Goal: Transaction & Acquisition: Purchase product/service

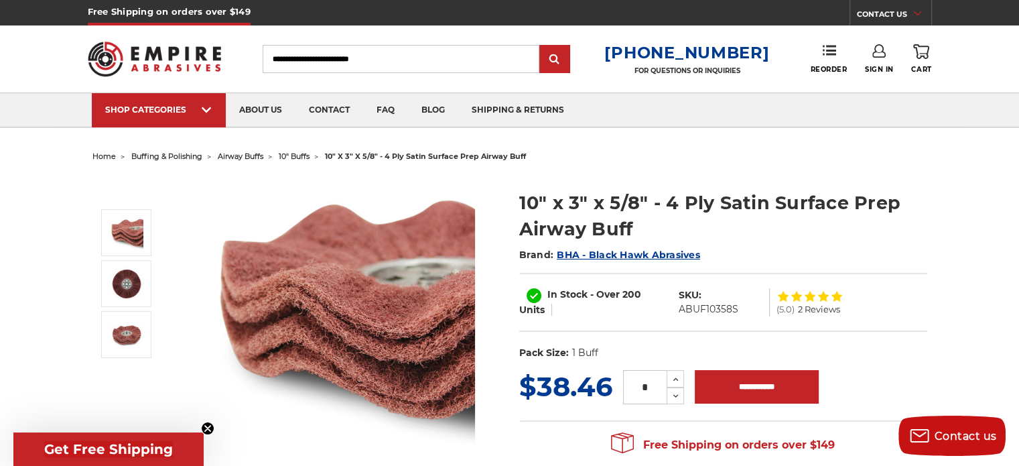
click at [247, 152] on span "airway buffs" at bounding box center [241, 155] width 46 height 9
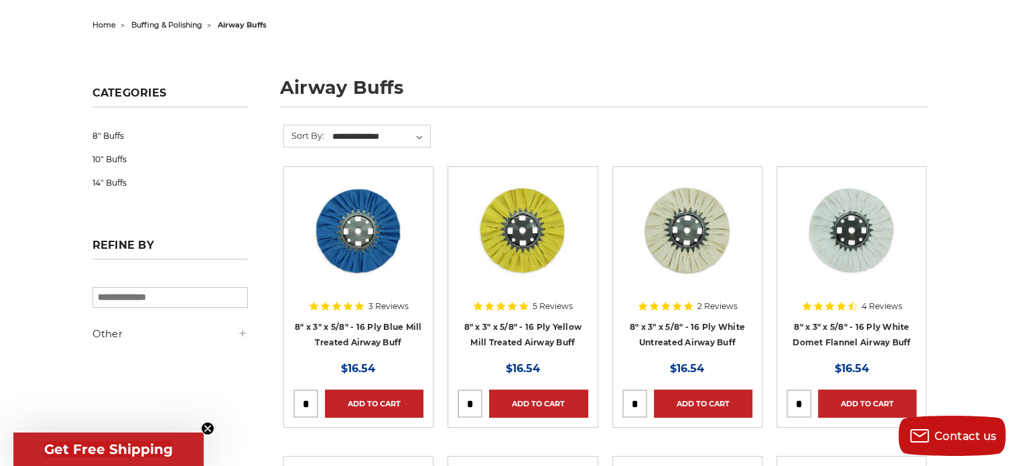
scroll to position [134, 0]
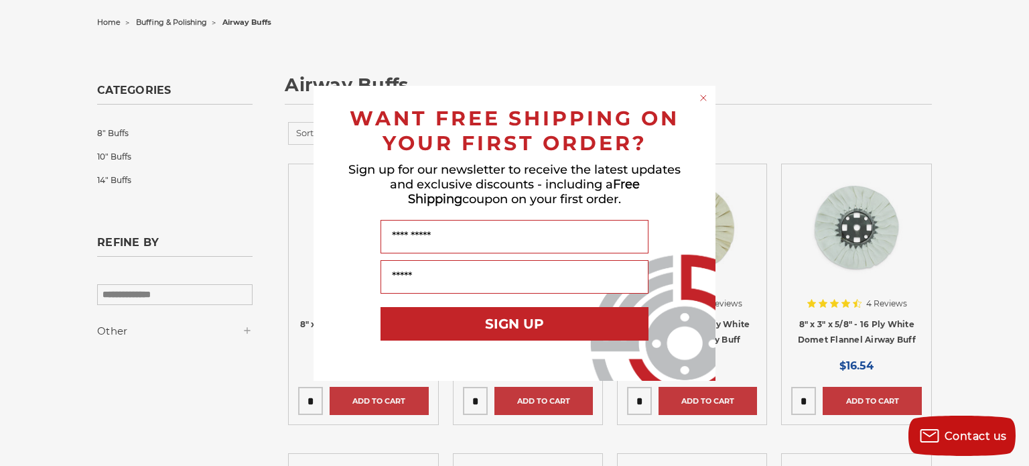
click at [700, 95] on icon "Close dialog" at bounding box center [703, 97] width 13 height 13
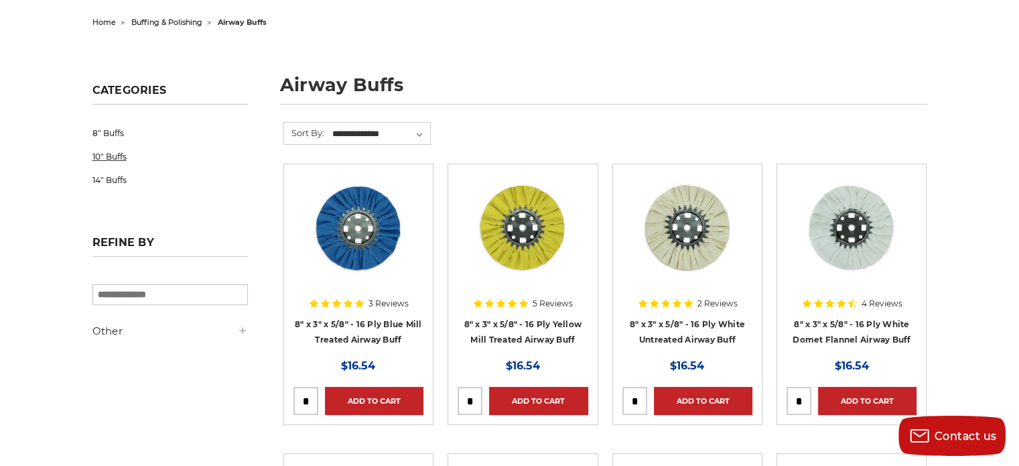
click at [111, 155] on link "10" Buffs" at bounding box center [169, 156] width 155 height 23
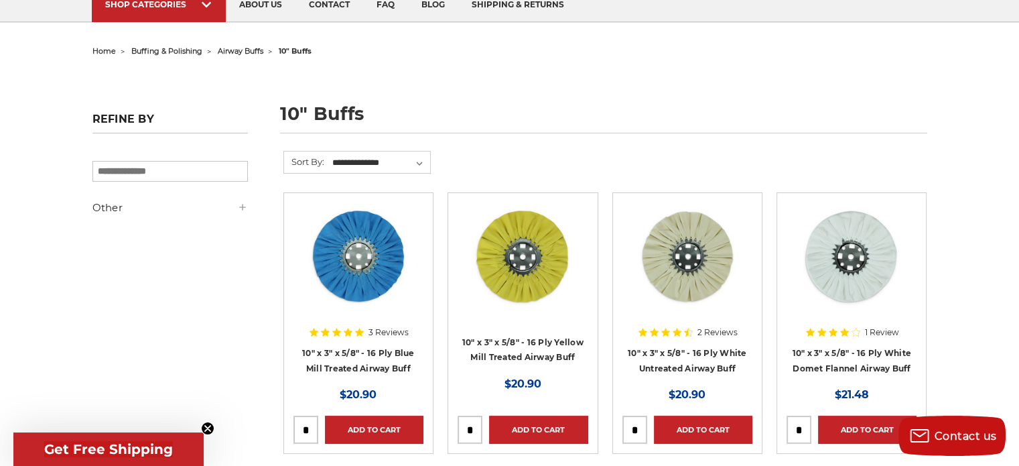
scroll to position [107, 0]
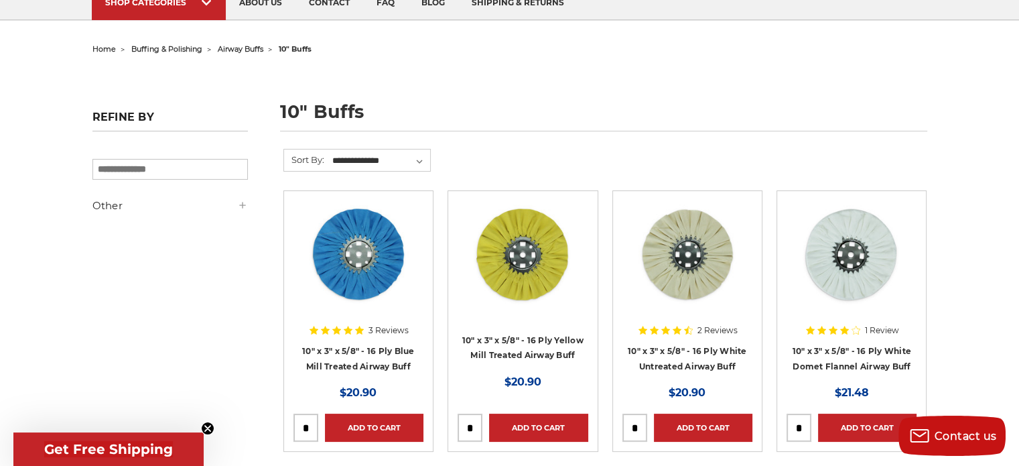
click at [111, 155] on div "×" at bounding box center [169, 163] width 155 height 31
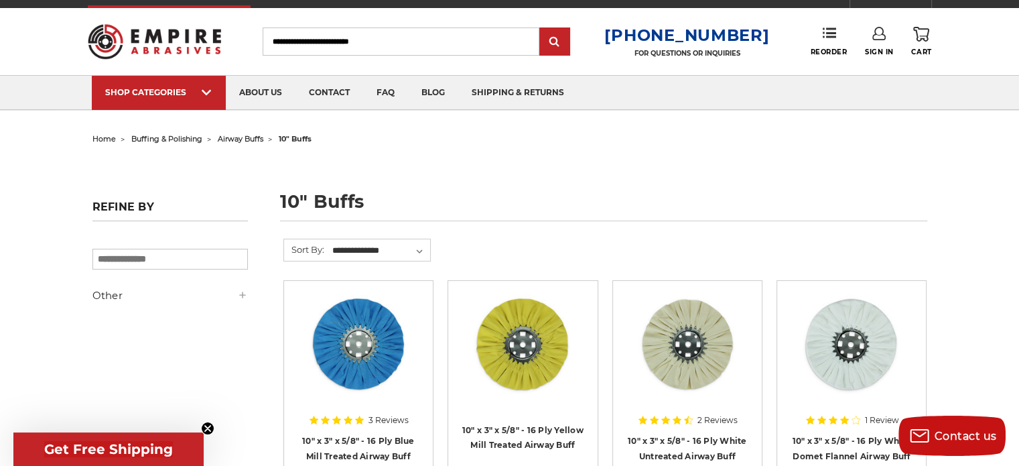
scroll to position [0, 0]
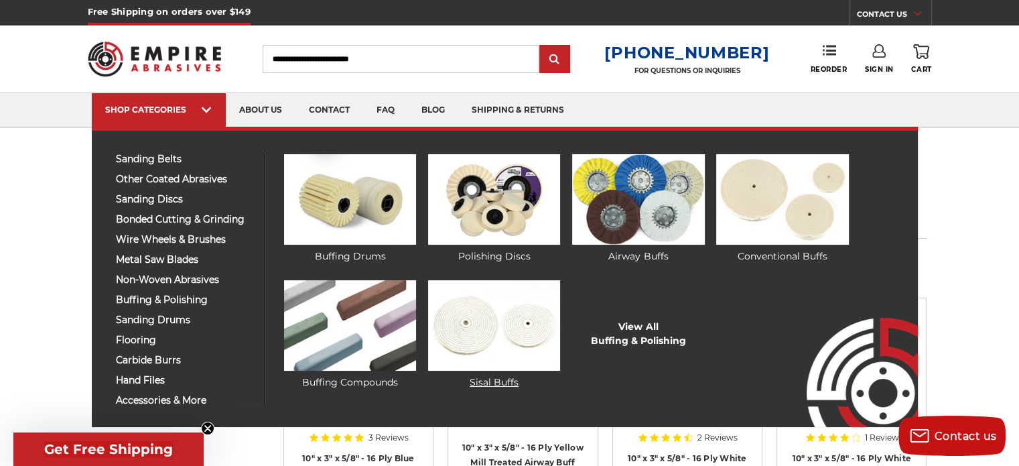
click at [474, 325] on img at bounding box center [494, 325] width 132 height 90
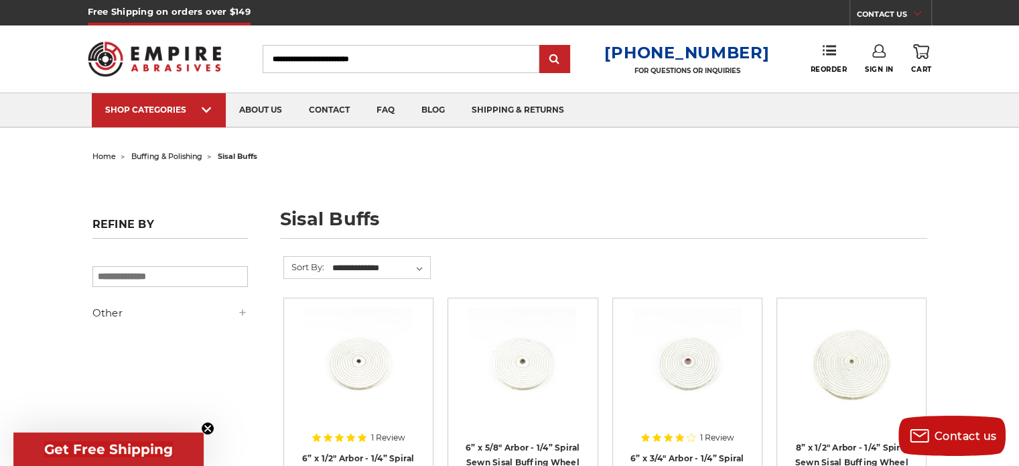
drag, startPoint x: 0, startPoint y: 0, endPoint x: 500, endPoint y: 378, distance: 626.6
click at [500, 378] on img at bounding box center [522, 361] width 107 height 107
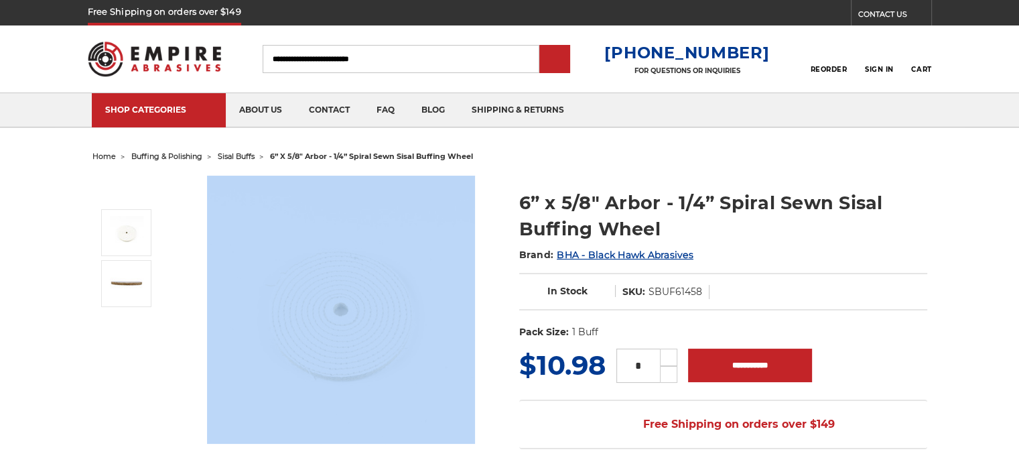
click at [500, 378] on section at bounding box center [296, 310] width 427 height 268
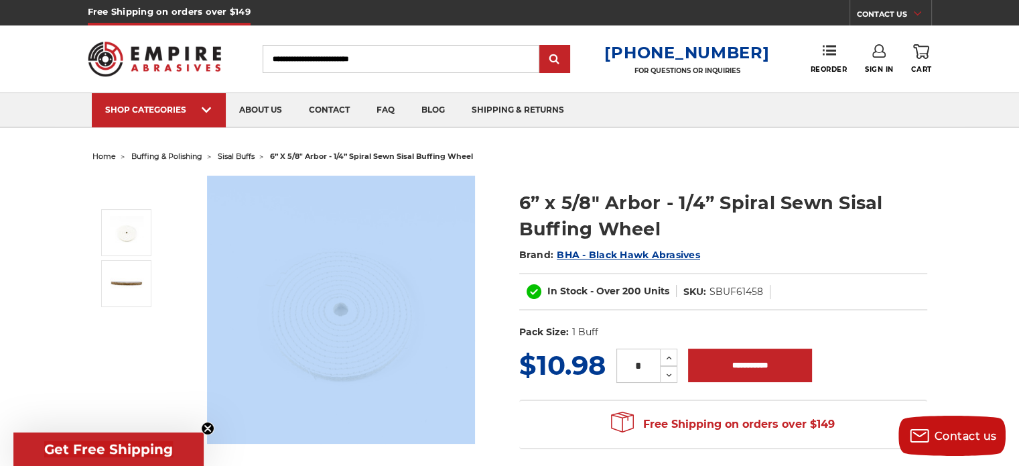
click at [500, 378] on section at bounding box center [296, 310] width 427 height 268
